Goal: Find specific page/section: Find specific page/section

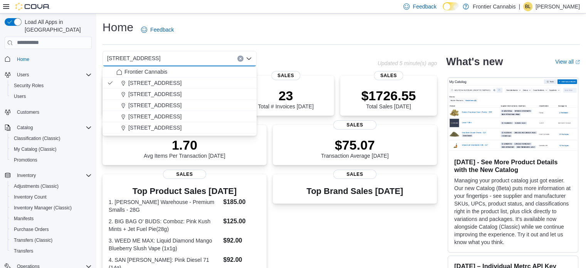
click at [303, 34] on div "Home Feedback" at bounding box center [342, 30] width 478 height 20
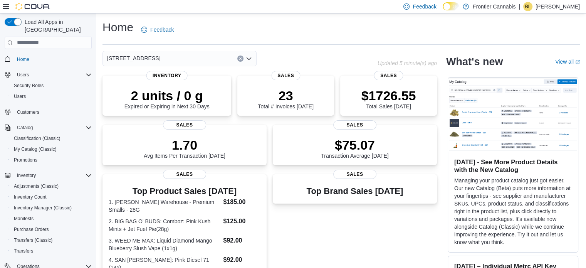
click at [249, 57] on icon "Open list of options" at bounding box center [249, 59] width 6 height 6
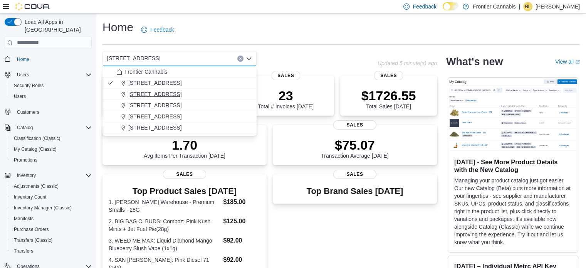
click at [167, 96] on span "[STREET_ADDRESS]" at bounding box center [154, 94] width 53 height 8
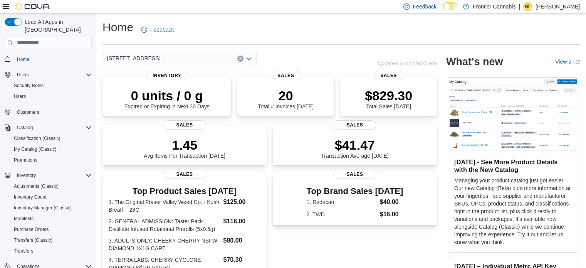
click at [250, 58] on icon "Open list of options" at bounding box center [249, 58] width 5 height 2
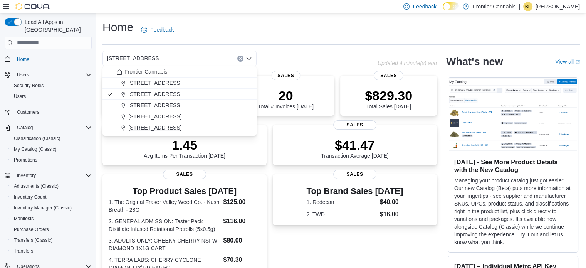
click at [174, 126] on span "[STREET_ADDRESS]" at bounding box center [154, 128] width 53 height 8
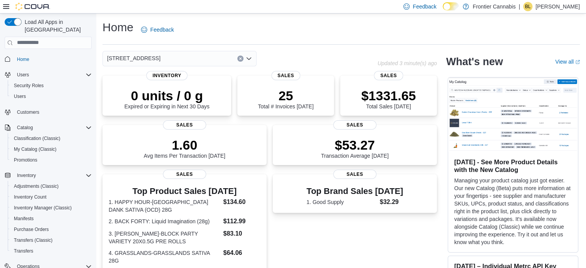
click at [250, 58] on icon "Open list of options" at bounding box center [249, 58] width 5 height 2
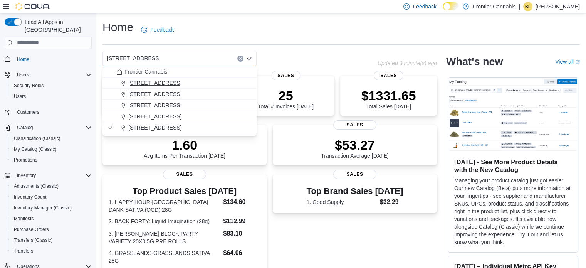
click at [175, 80] on span "[STREET_ADDRESS]" at bounding box center [154, 83] width 53 height 8
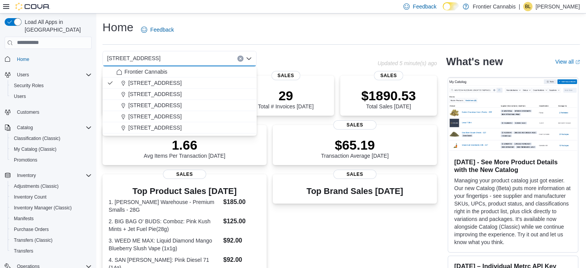
click at [261, 27] on div "Home Feedback" at bounding box center [342, 30] width 478 height 20
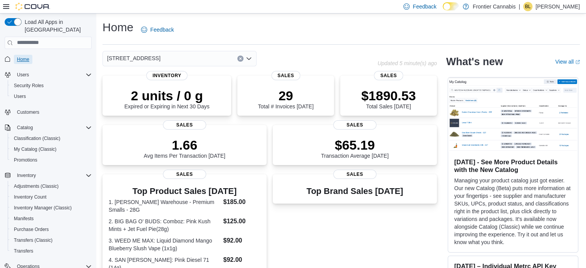
click at [25, 56] on span "Home" at bounding box center [23, 59] width 12 height 6
click at [399, 104] on div "$1890.53 Total Sales [DATE]" at bounding box center [389, 98] width 55 height 22
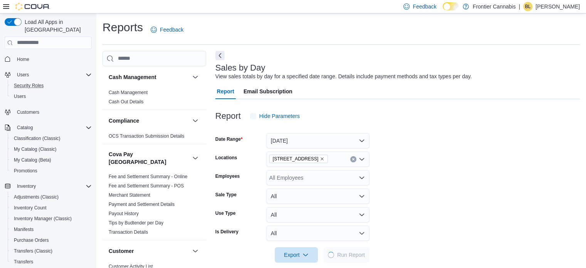
scroll to position [10, 0]
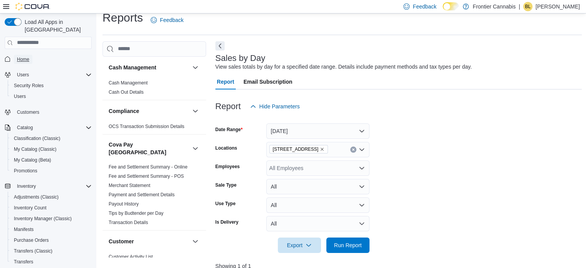
click at [19, 56] on span "Home" at bounding box center [23, 59] width 12 height 6
